Goal: Ask a question: Seek information or help from site administrators or community

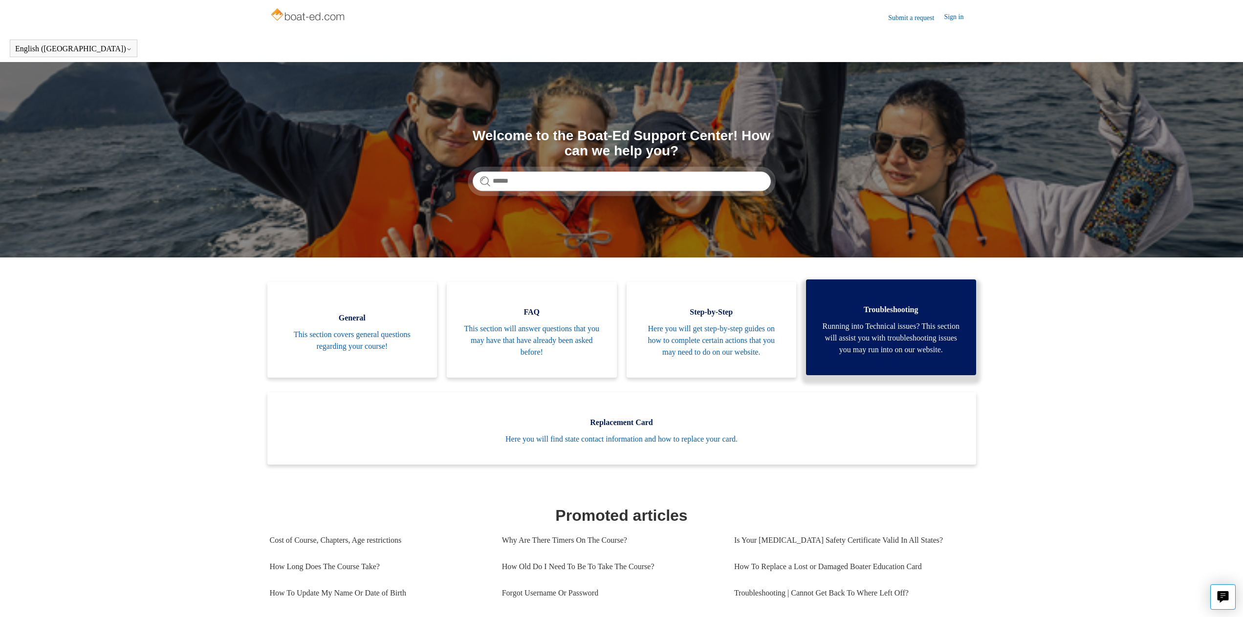
click at [848, 356] on span "Running into Technical issues? This section will assist you with troubleshootin…" at bounding box center [891, 338] width 141 height 35
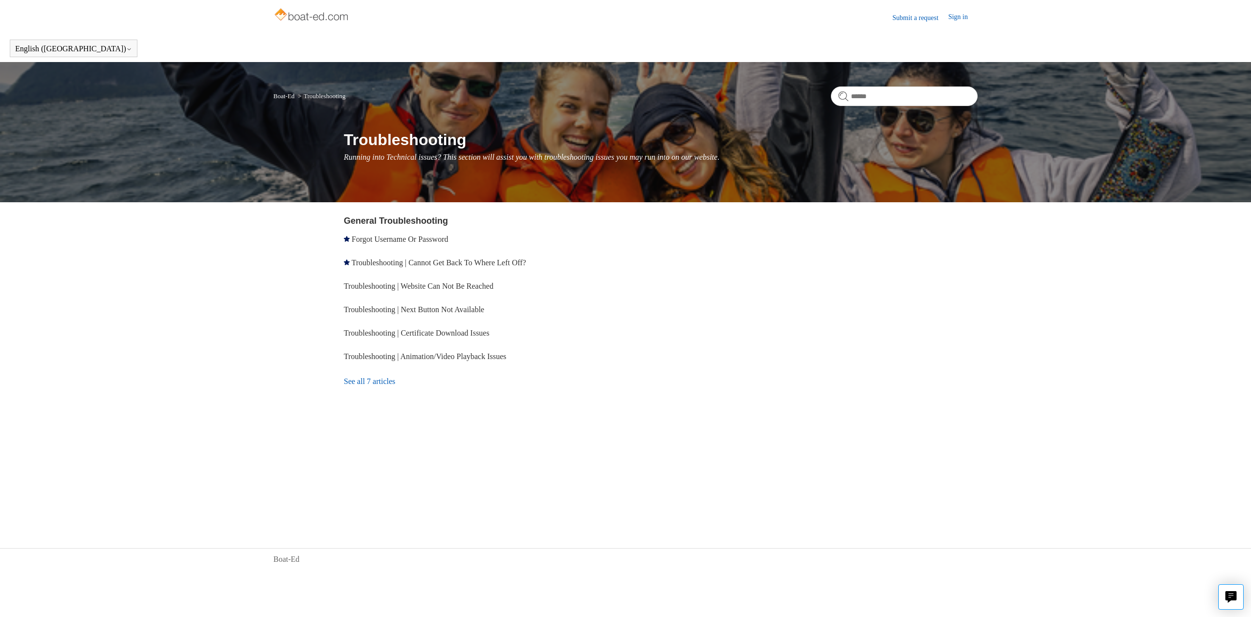
click at [381, 387] on link "See all 7 articles" at bounding box center [486, 382] width 285 height 26
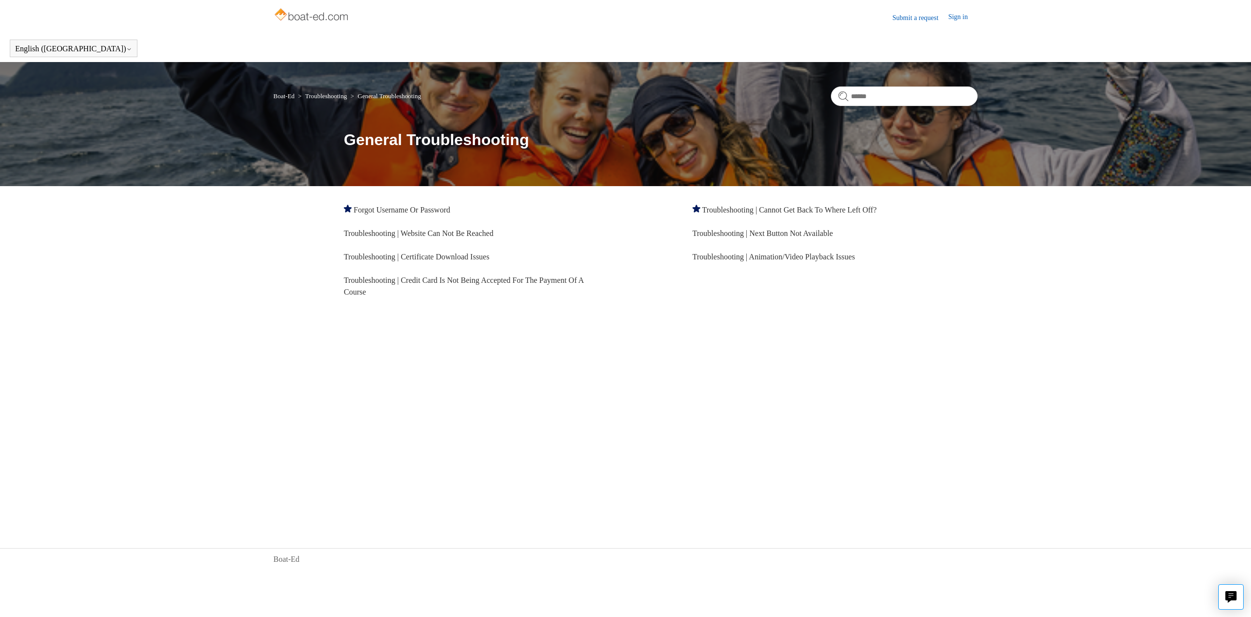
click at [297, 16] on img at bounding box center [312, 16] width 78 height 20
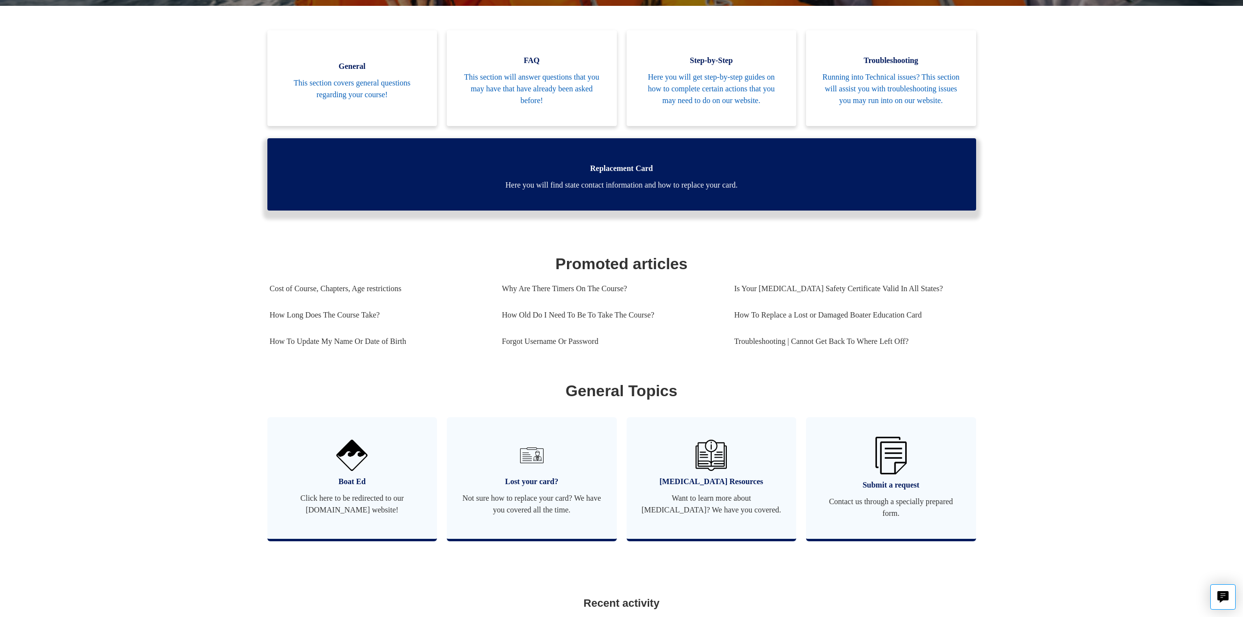
scroll to position [299, 0]
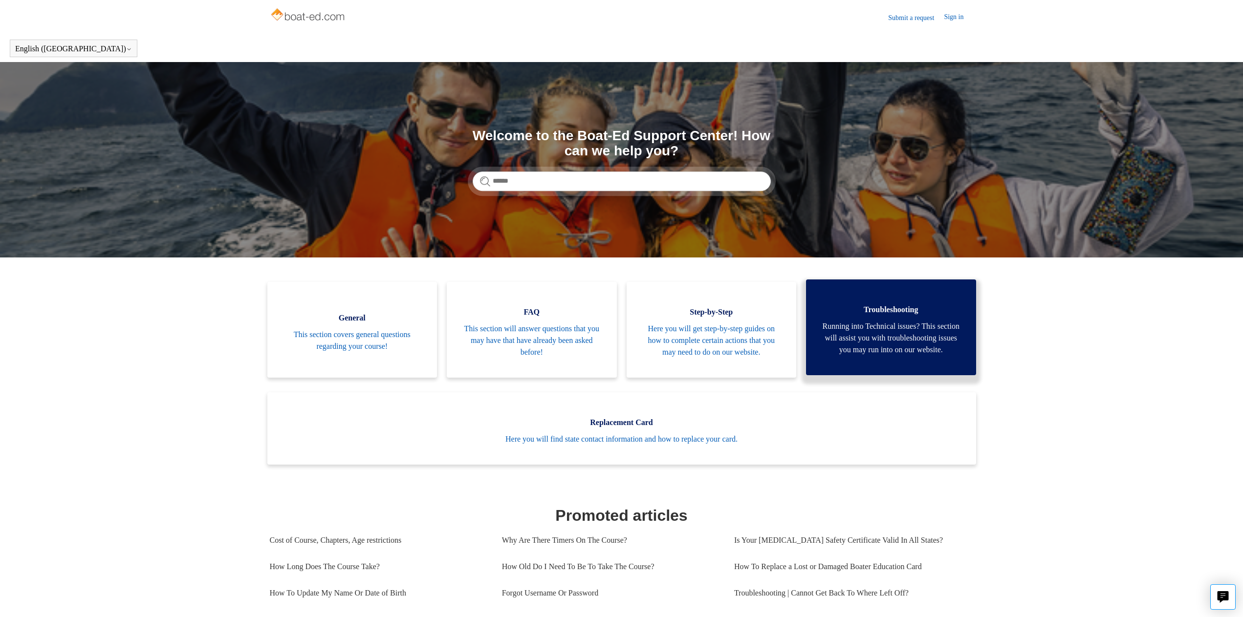
click at [881, 356] on span "Running into Technical issues? This section will assist you with troubleshootin…" at bounding box center [891, 338] width 141 height 35
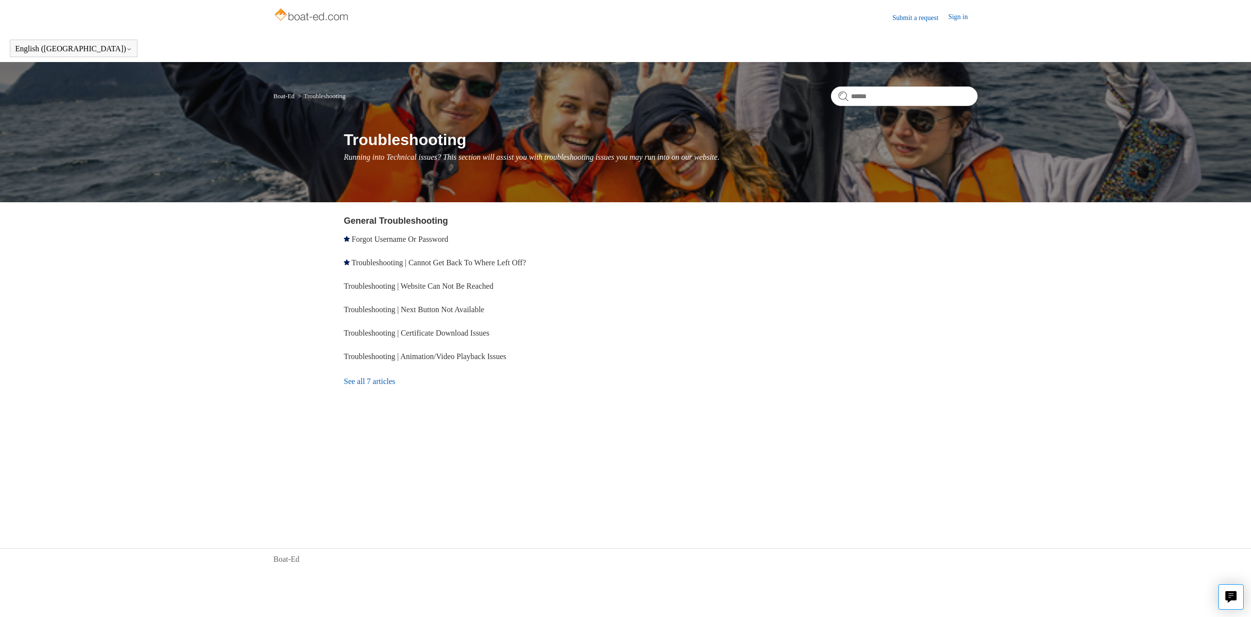
click at [928, 16] on link "Submit a request" at bounding box center [920, 18] width 56 height 10
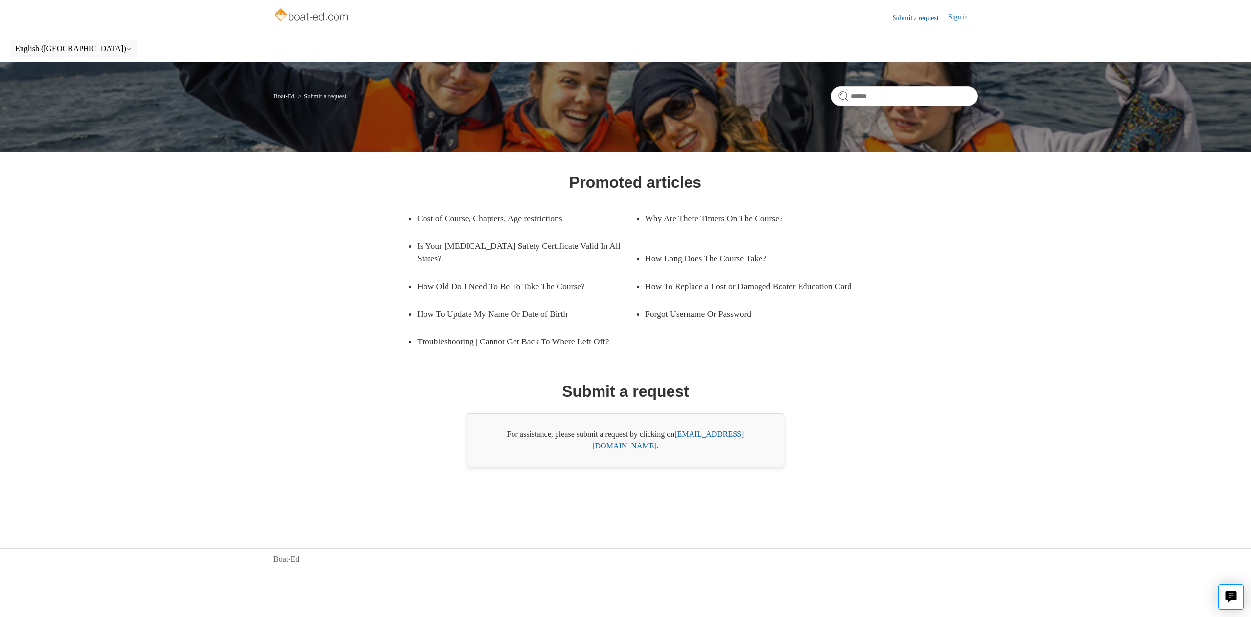
click at [708, 439] on link "[EMAIL_ADDRESS][DOMAIN_NAME]" at bounding box center [668, 440] width 152 height 20
click at [726, 439] on link "support@boat-ed.com" at bounding box center [668, 440] width 152 height 20
click at [708, 443] on link "support@boat-ed.com" at bounding box center [668, 440] width 152 height 20
click at [727, 438] on link "support@boat-ed.com" at bounding box center [668, 440] width 152 height 20
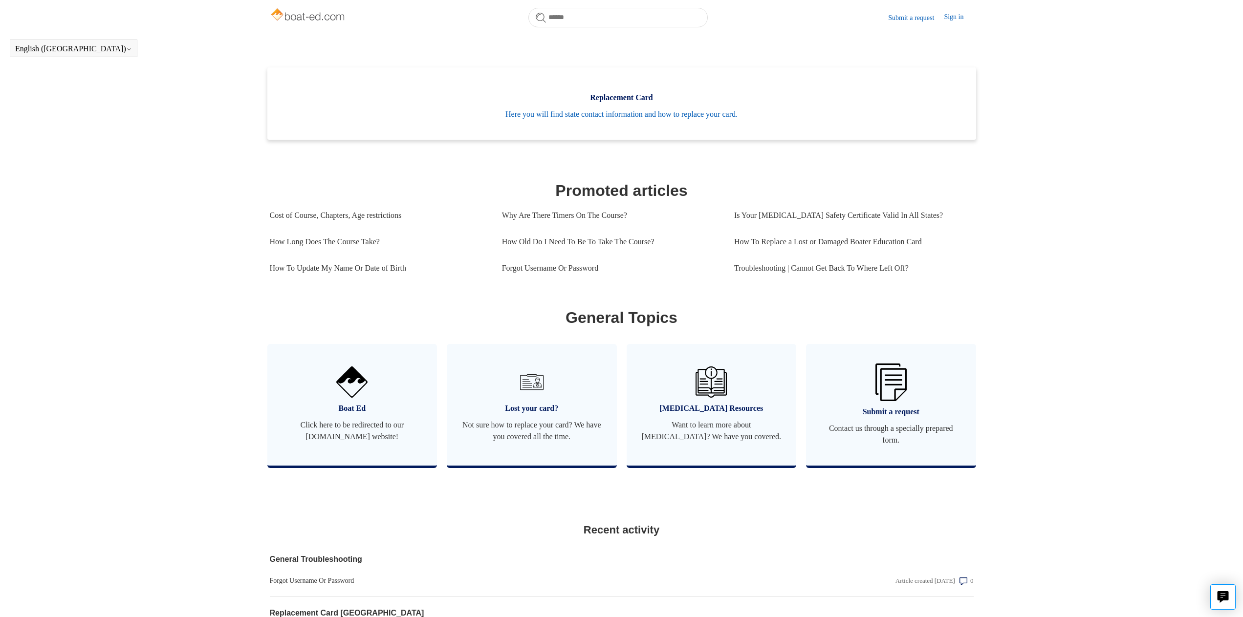
scroll to position [298, 0]
click at [870, 460] on link "Submit a request Contact us through a specially prepared form." at bounding box center [891, 405] width 170 height 122
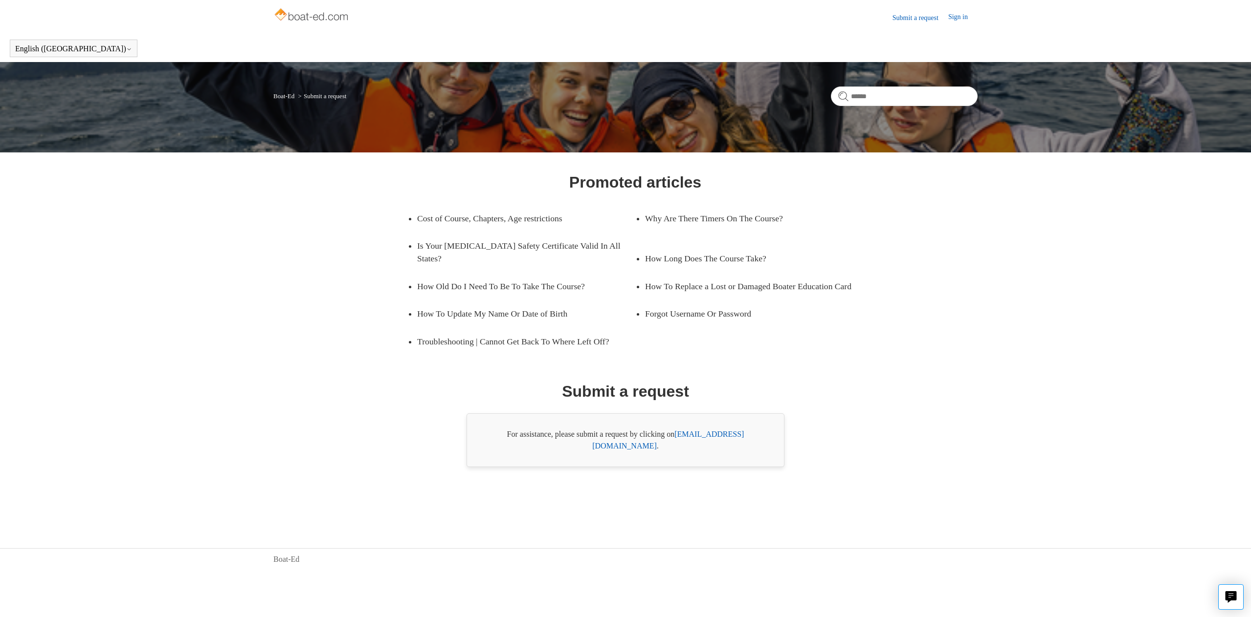
click at [711, 444] on link "support@boat-ed.com" at bounding box center [668, 440] width 152 height 20
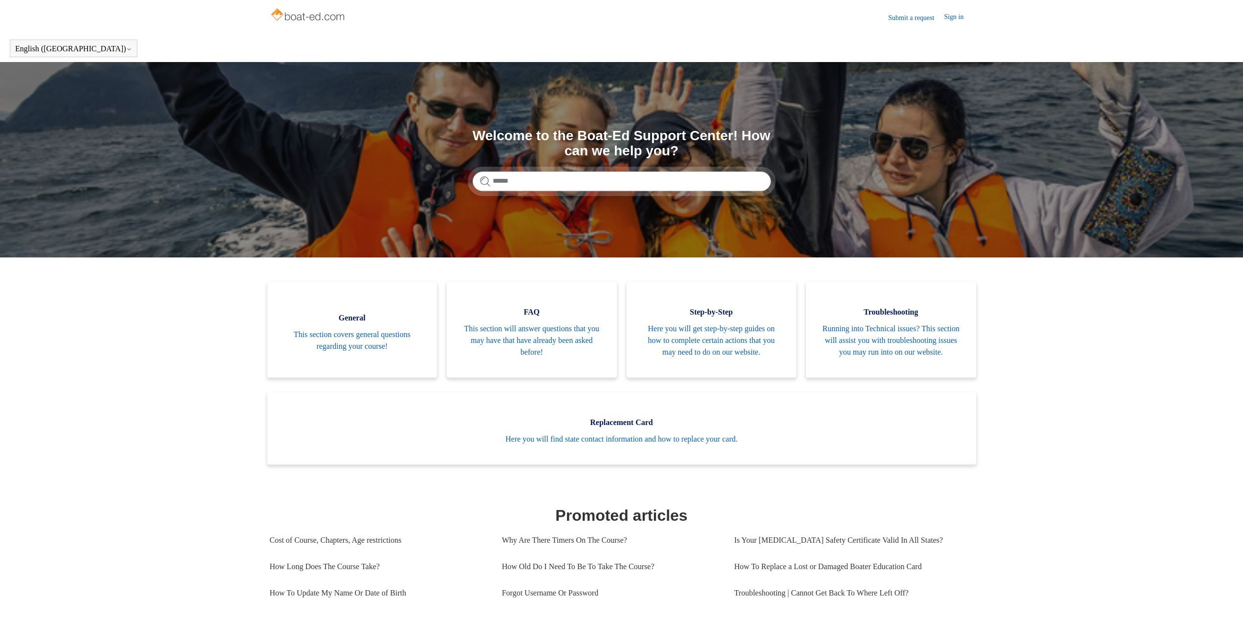
scroll to position [298, 0]
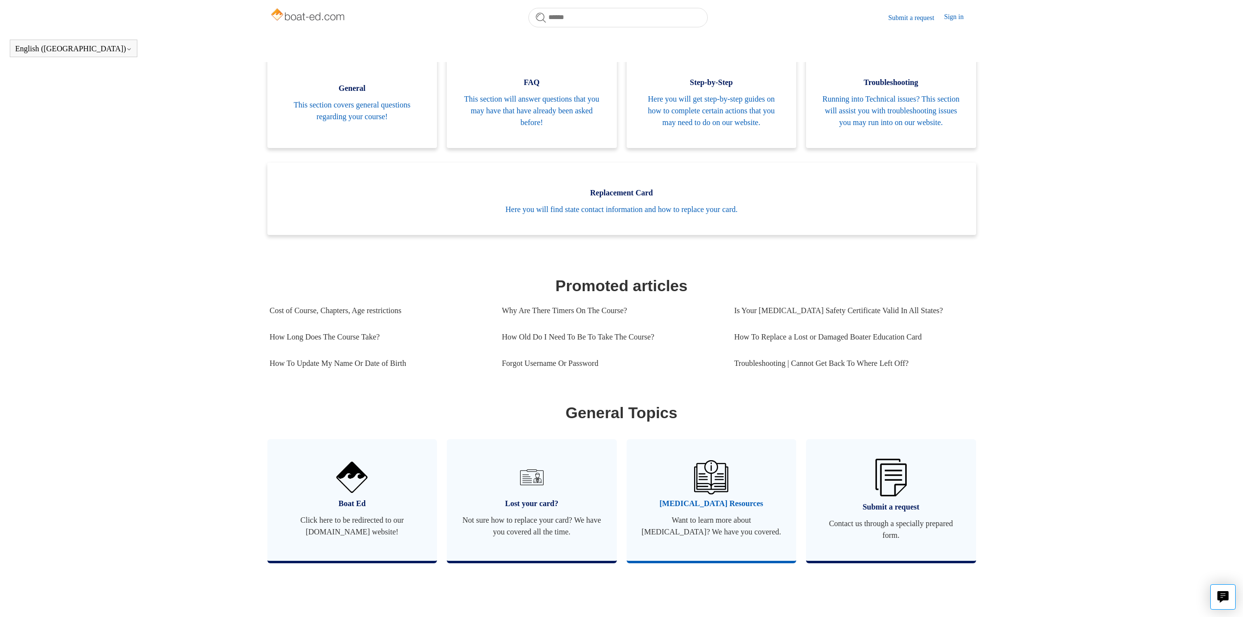
scroll to position [461, 0]
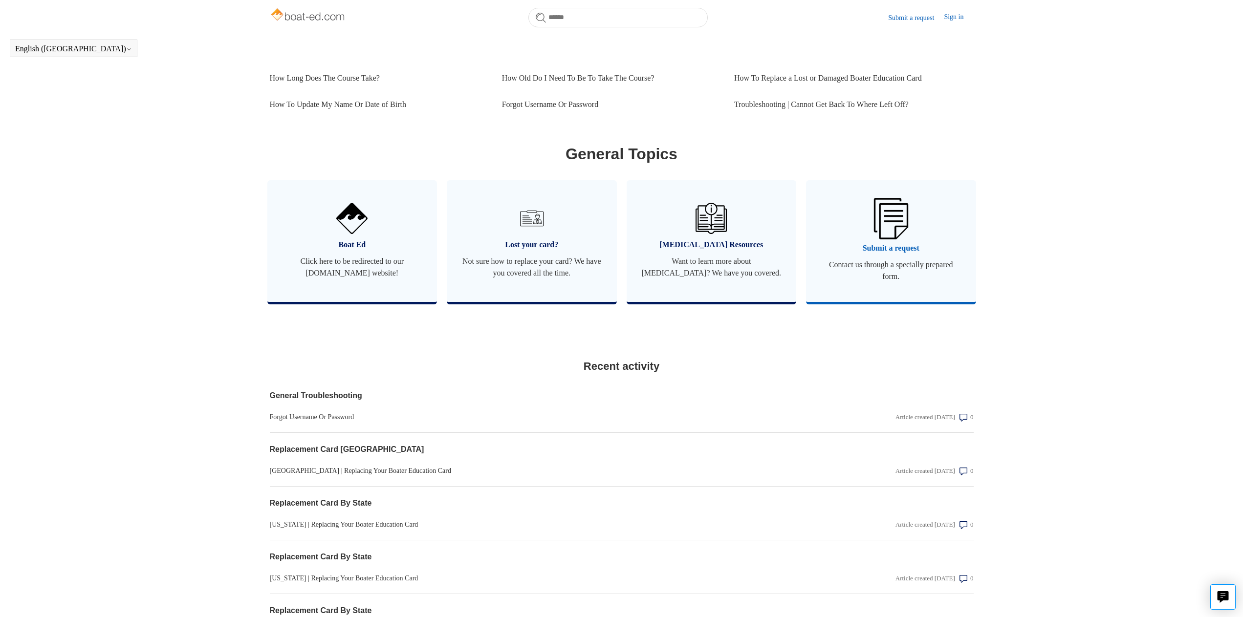
click at [879, 267] on link "Submit a request Contact us through a specially prepared form." at bounding box center [891, 241] width 170 height 122
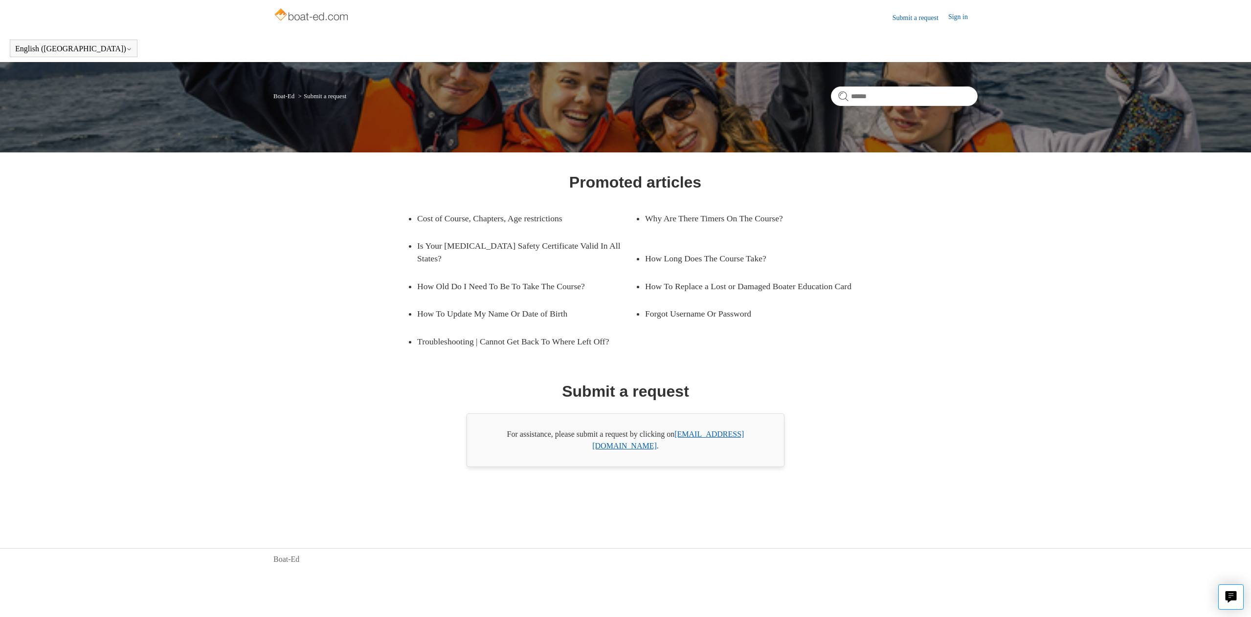
click at [713, 442] on link "[EMAIL_ADDRESS][DOMAIN_NAME]" at bounding box center [668, 440] width 152 height 20
click at [735, 448] on div "For assistance, please submit a request by clicking on support@boat-ed.com ." at bounding box center [625, 441] width 318 height 54
click at [679, 436] on link "support@boat-ed.com" at bounding box center [668, 440] width 152 height 20
drag, startPoint x: 676, startPoint y: 444, endPoint x: 753, endPoint y: 442, distance: 77.8
click at [754, 442] on div "For assistance, please submit a request by clicking on support@boat-ed.com ." at bounding box center [625, 441] width 318 height 54
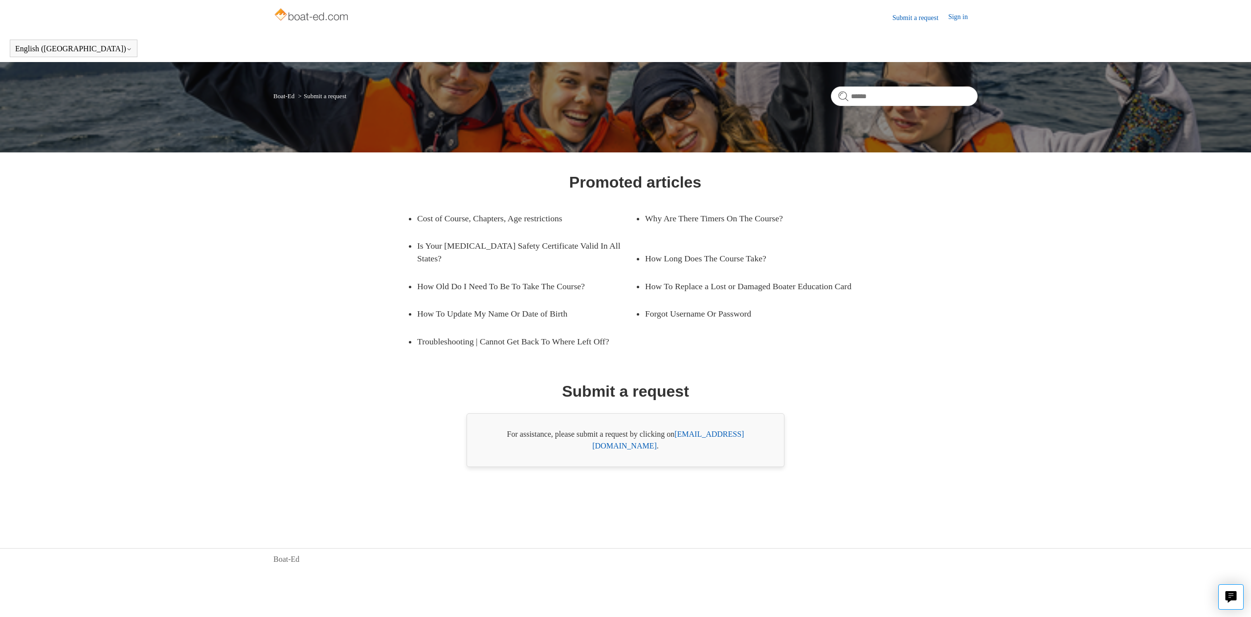
copy div "support@boat-ed.com"
click at [969, 19] on link "Sign in" at bounding box center [962, 18] width 29 height 12
click at [696, 438] on link "support@boat-ed.com" at bounding box center [668, 440] width 152 height 20
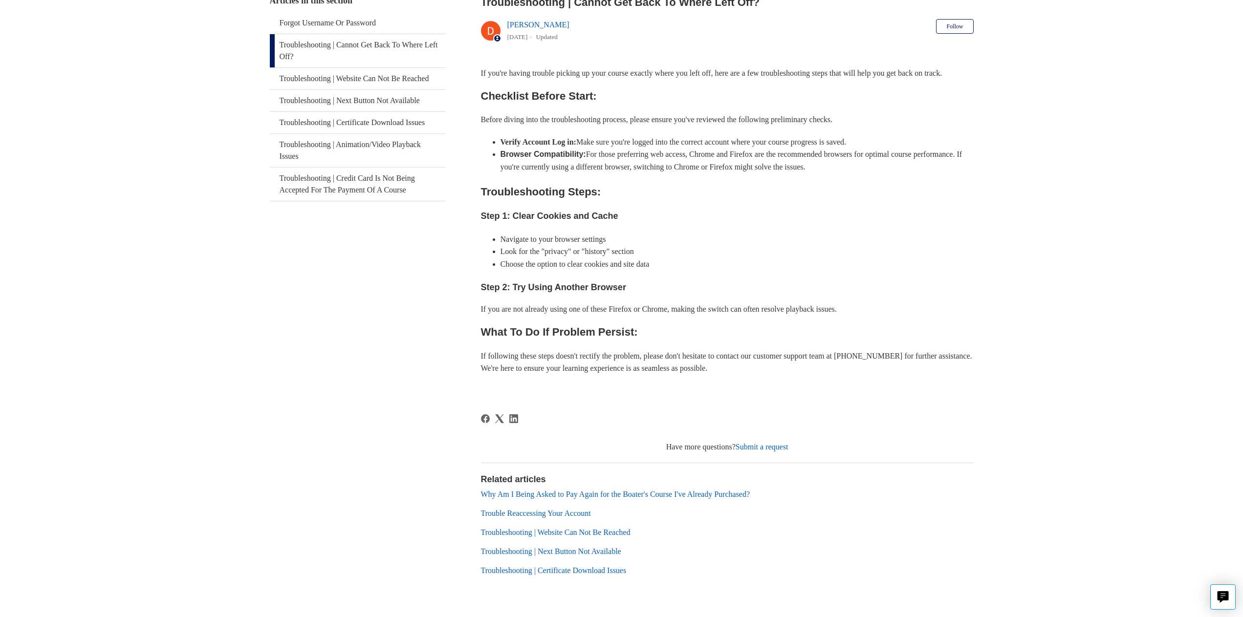
scroll to position [220, 0]
